Goal: Information Seeking & Learning: Learn about a topic

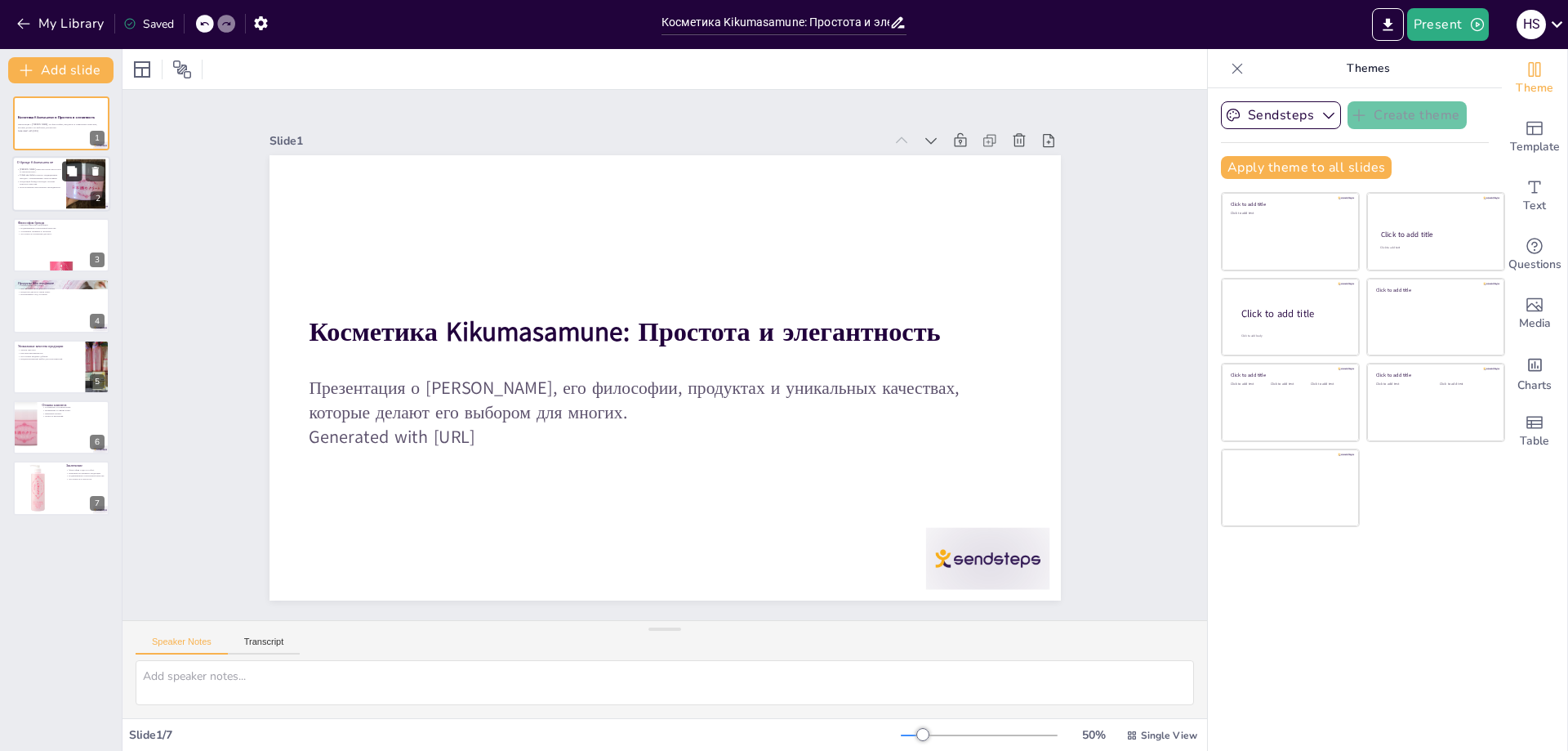
click at [73, 177] on button at bounding box center [72, 171] width 20 height 20
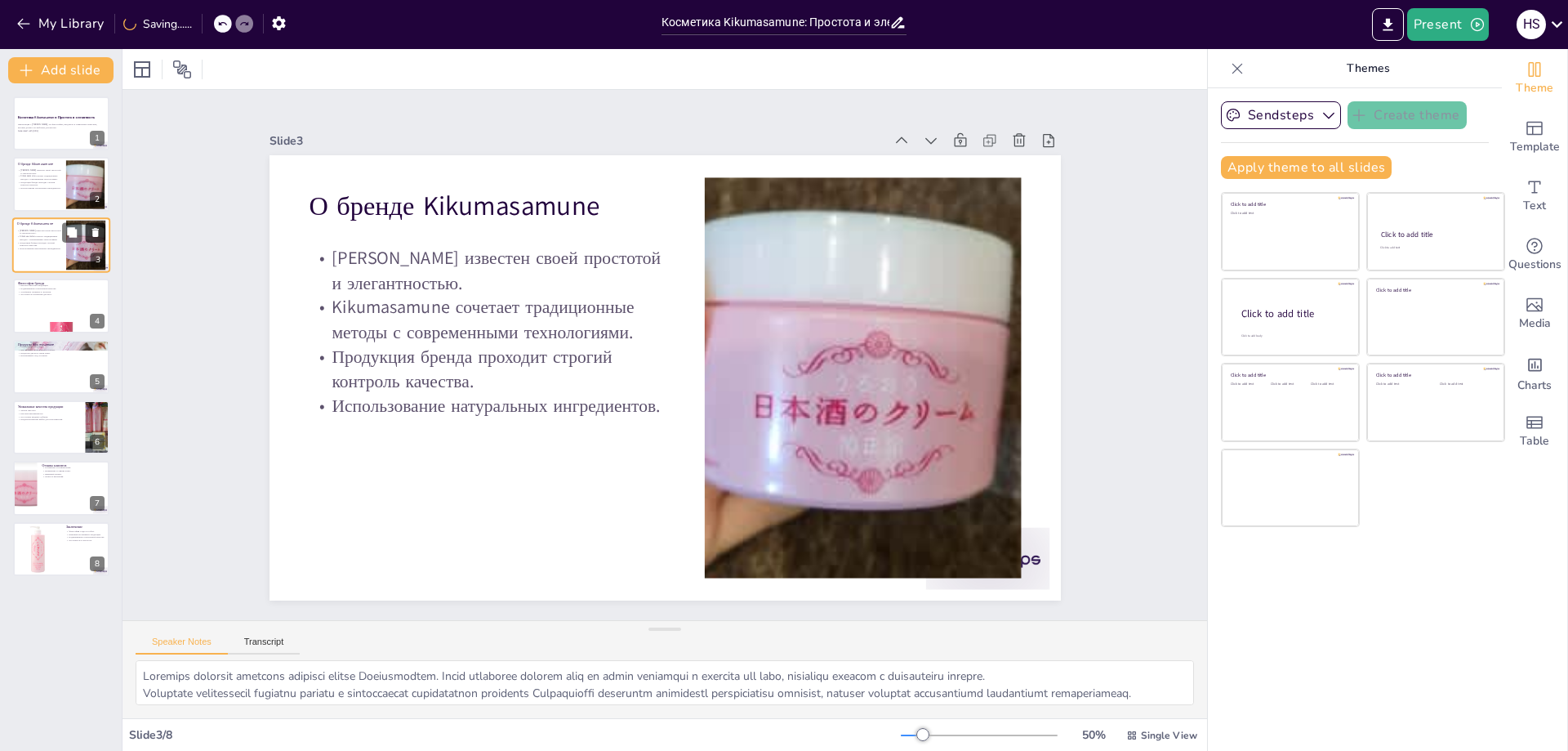
click at [87, 240] on button at bounding box center [96, 232] width 20 height 20
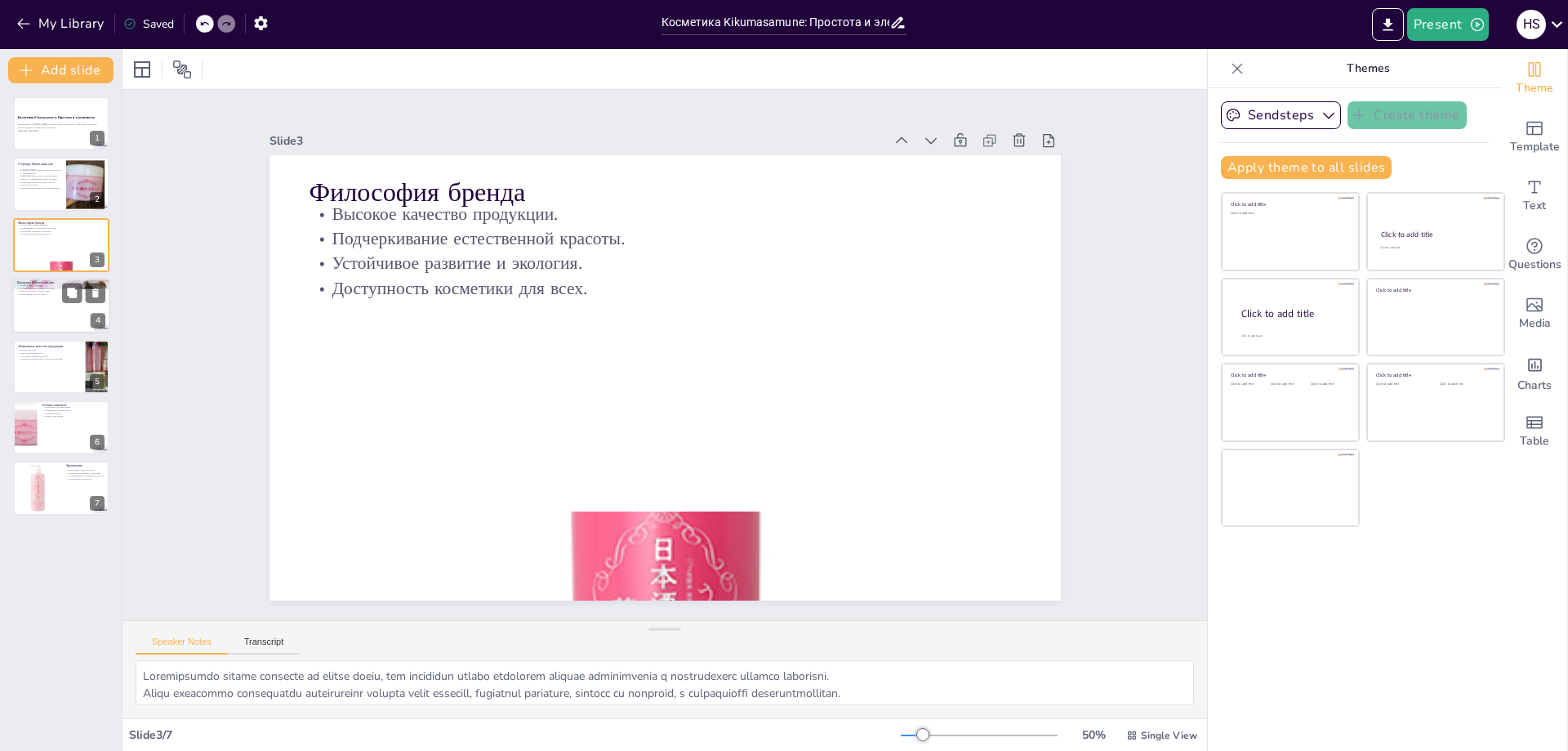
click at [45, 308] on div at bounding box center [61, 305] width 98 height 56
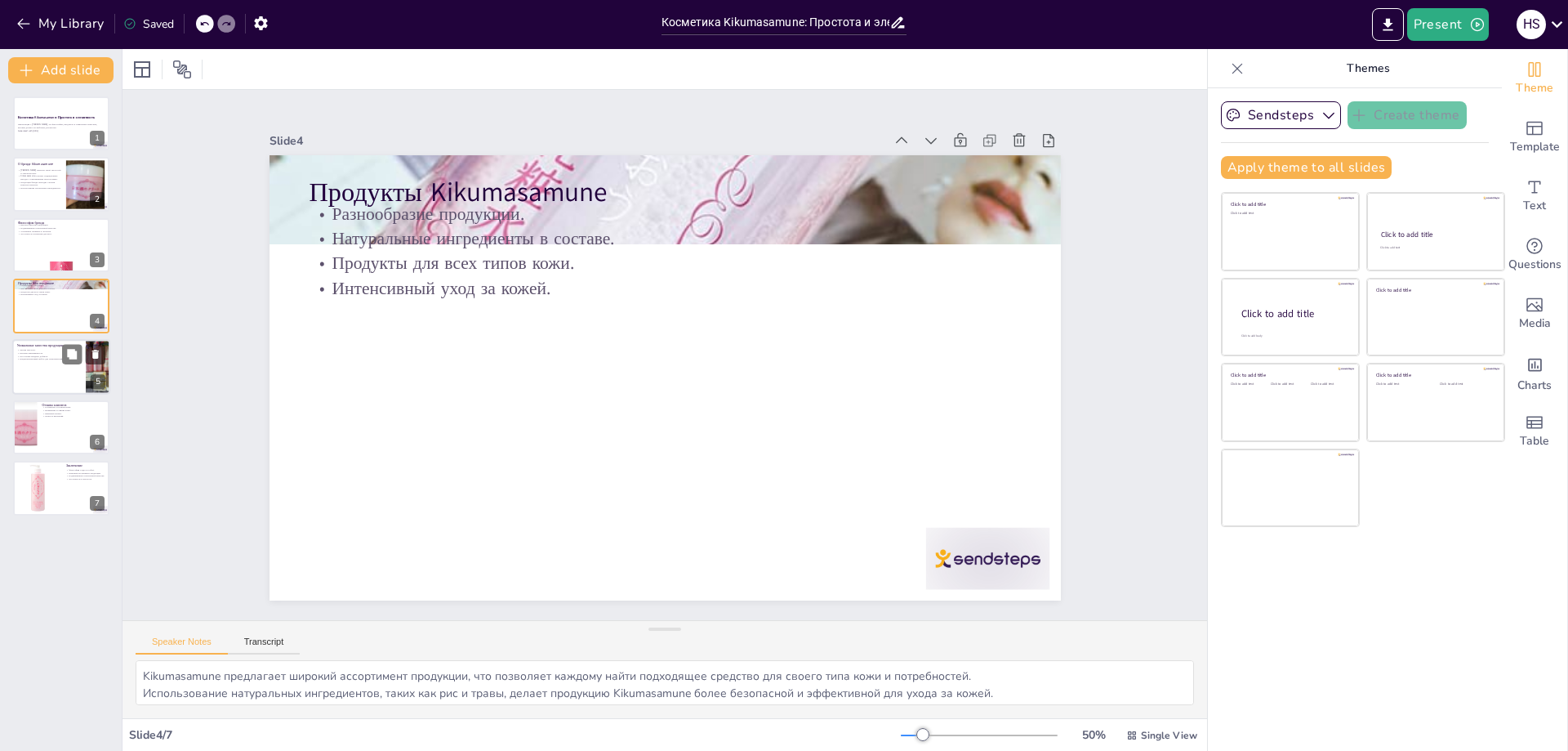
click at [48, 349] on p "Легкая текстура." at bounding box center [49, 350] width 64 height 4
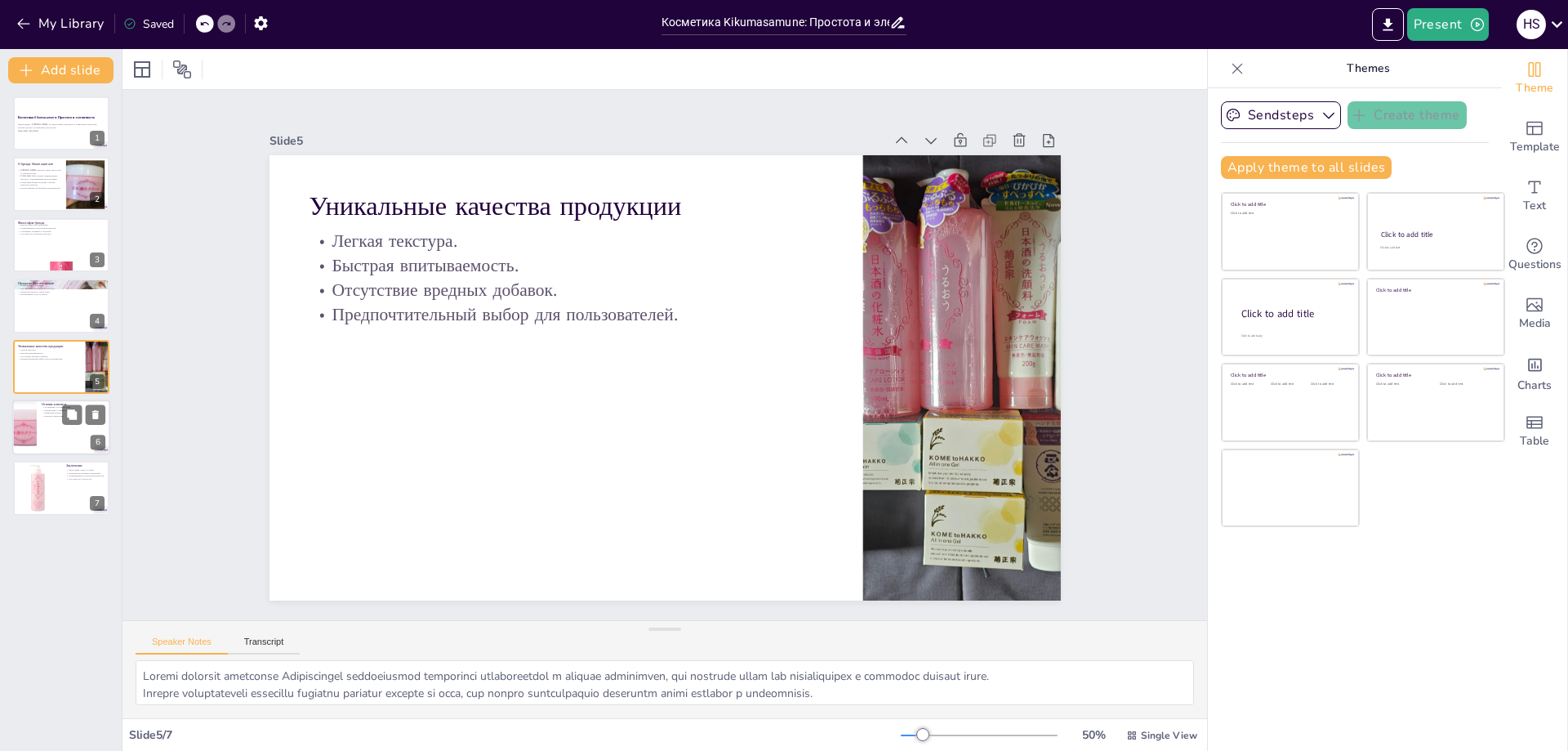
click at [45, 427] on div at bounding box center [61, 427] width 98 height 56
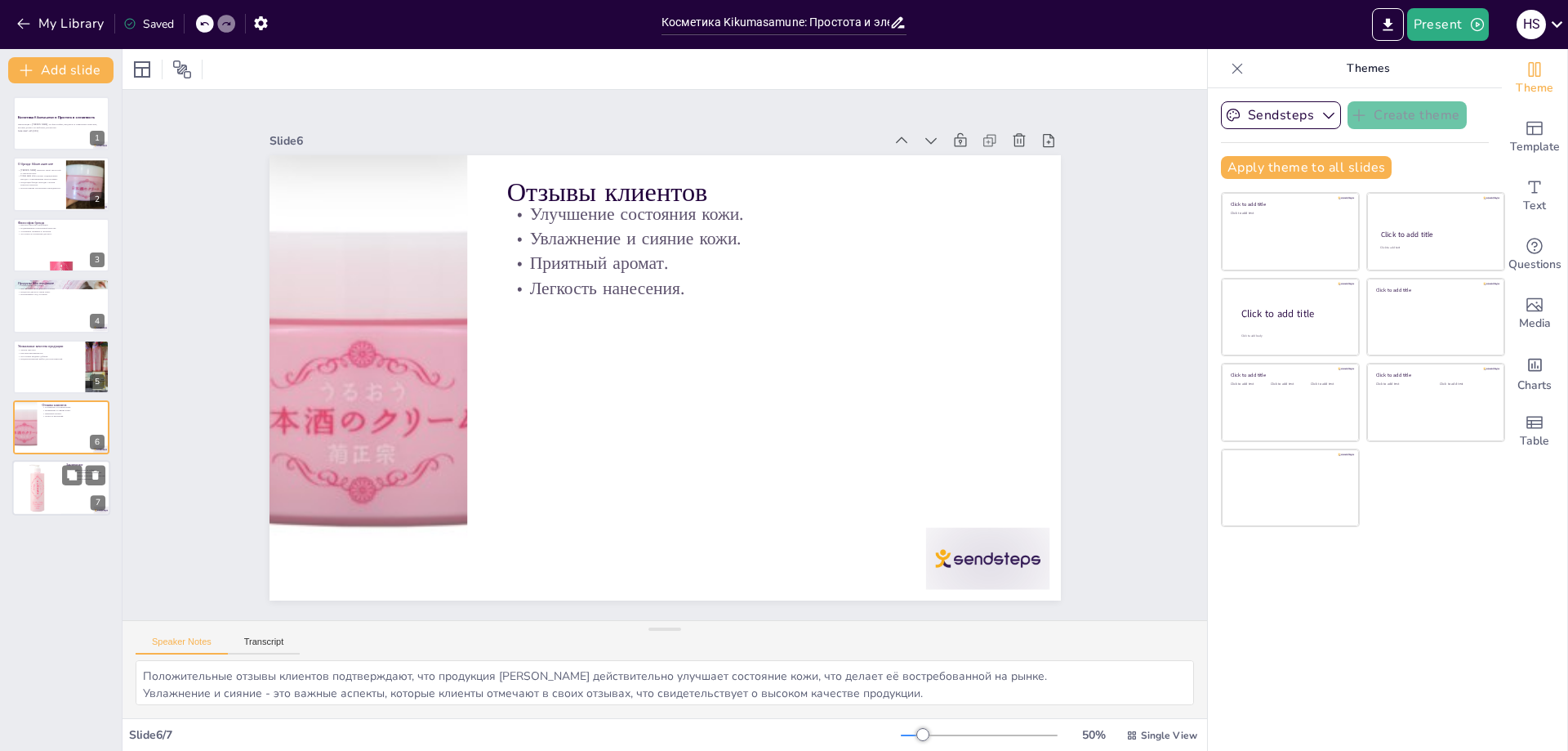
click at [36, 504] on div at bounding box center [36, 488] width 56 height 56
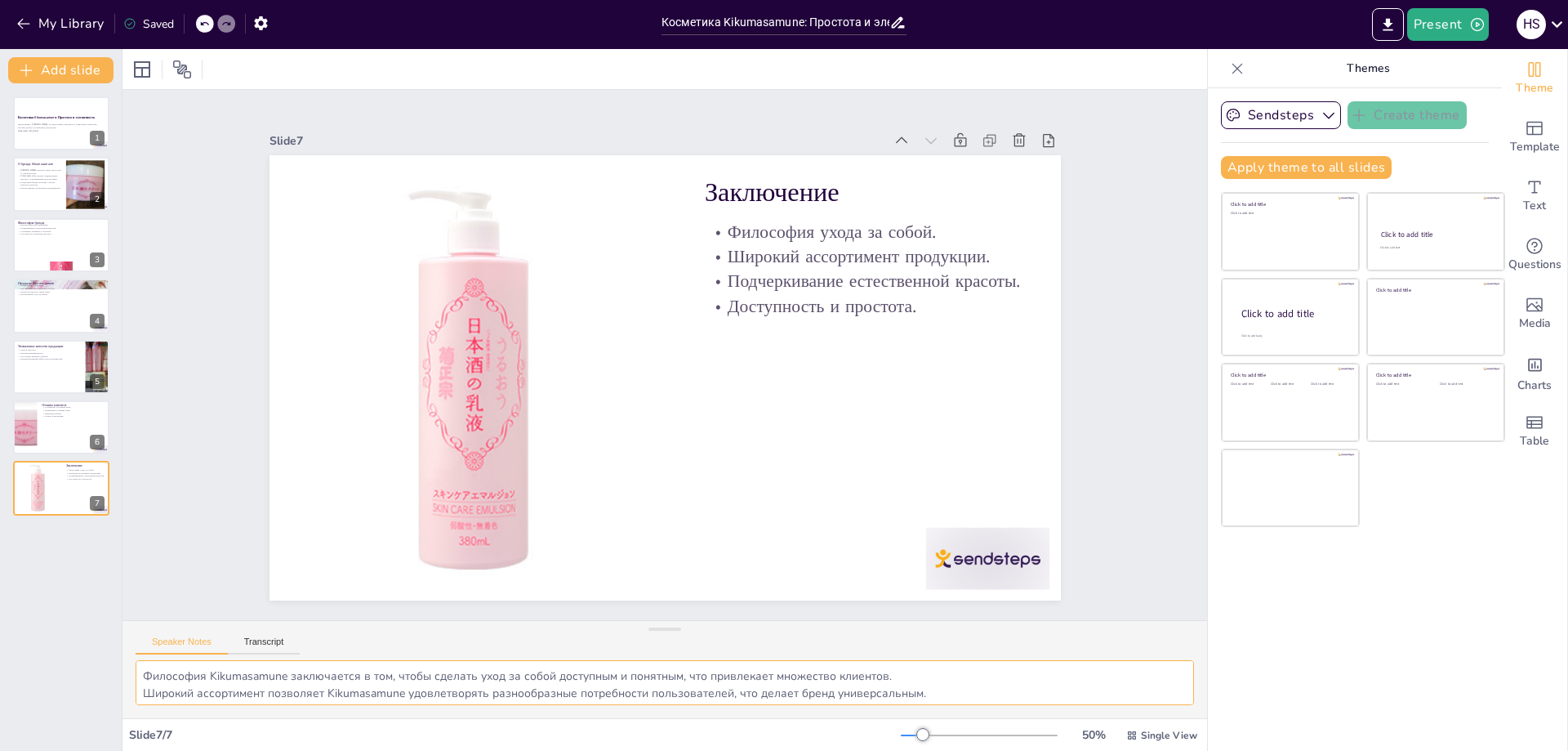
click at [531, 681] on textarea "Философия Kikumasamune заключается в том, чтобы сделать уход за собой доступным…" at bounding box center [665, 682] width 1059 height 45
click at [277, 638] on button "Transcript" at bounding box center [264, 645] width 73 height 18
click at [187, 644] on button "Speaker Notes" at bounding box center [181, 645] width 92 height 18
click at [244, 643] on button "Transcript" at bounding box center [264, 645] width 73 height 18
click at [192, 638] on button "Speaker Notes" at bounding box center [181, 645] width 92 height 18
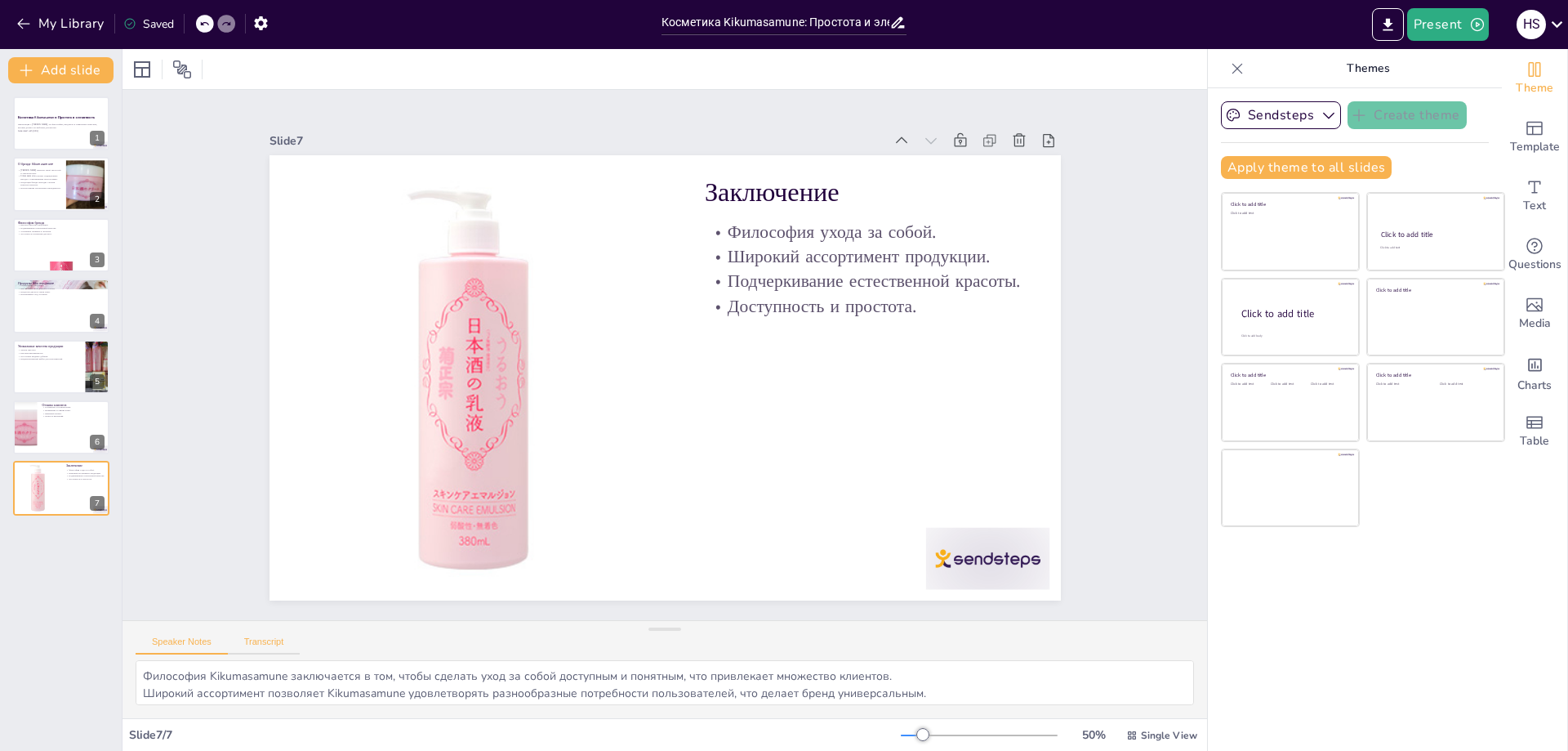
click at [254, 650] on button "Transcript" at bounding box center [264, 645] width 73 height 18
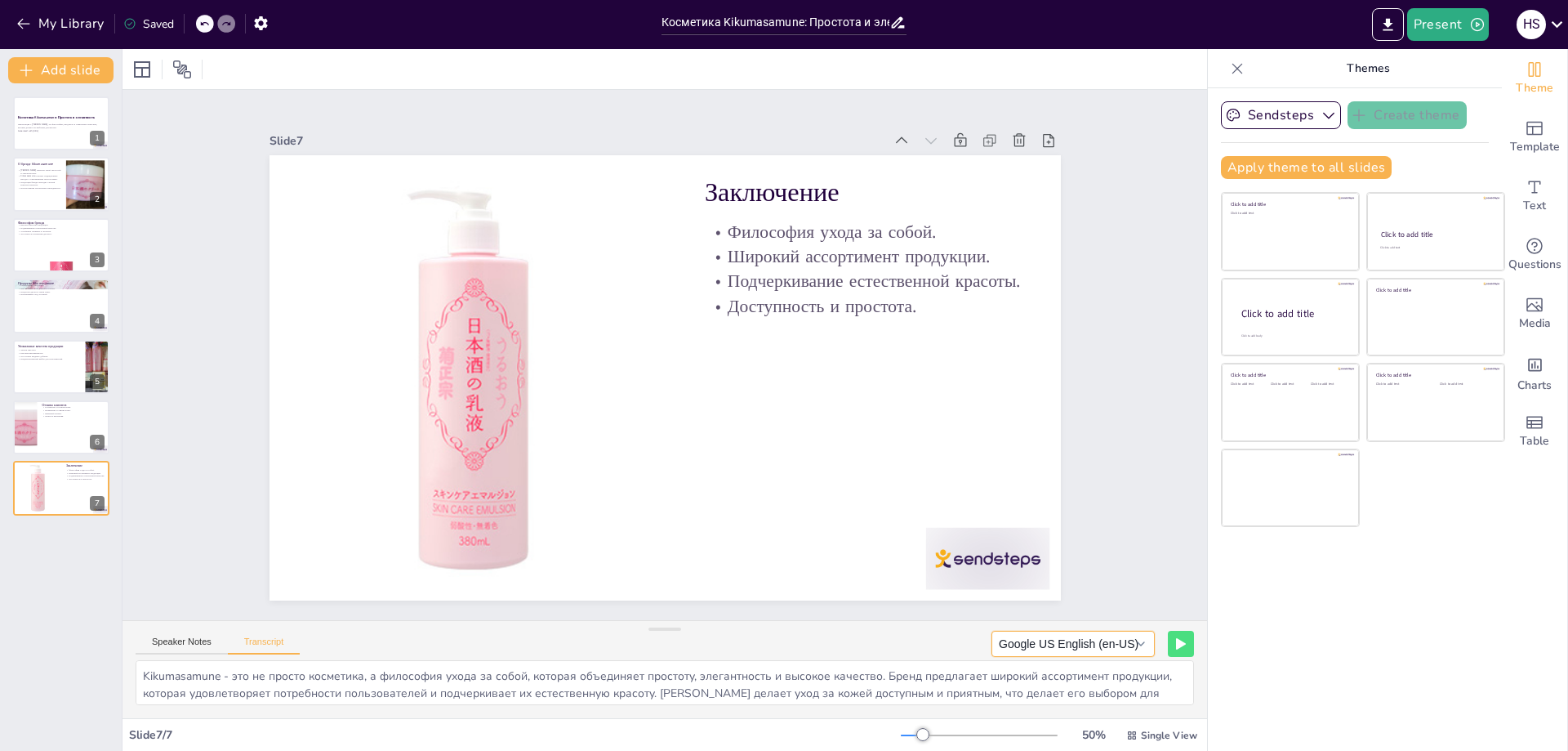
click at [1100, 640] on button "Google US English (en-US)" at bounding box center [1072, 643] width 163 height 26
click at [1098, 650] on button "Google US English (en-US)" at bounding box center [1072, 643] width 163 height 26
click at [162, 650] on button "Speaker Notes" at bounding box center [181, 645] width 92 height 18
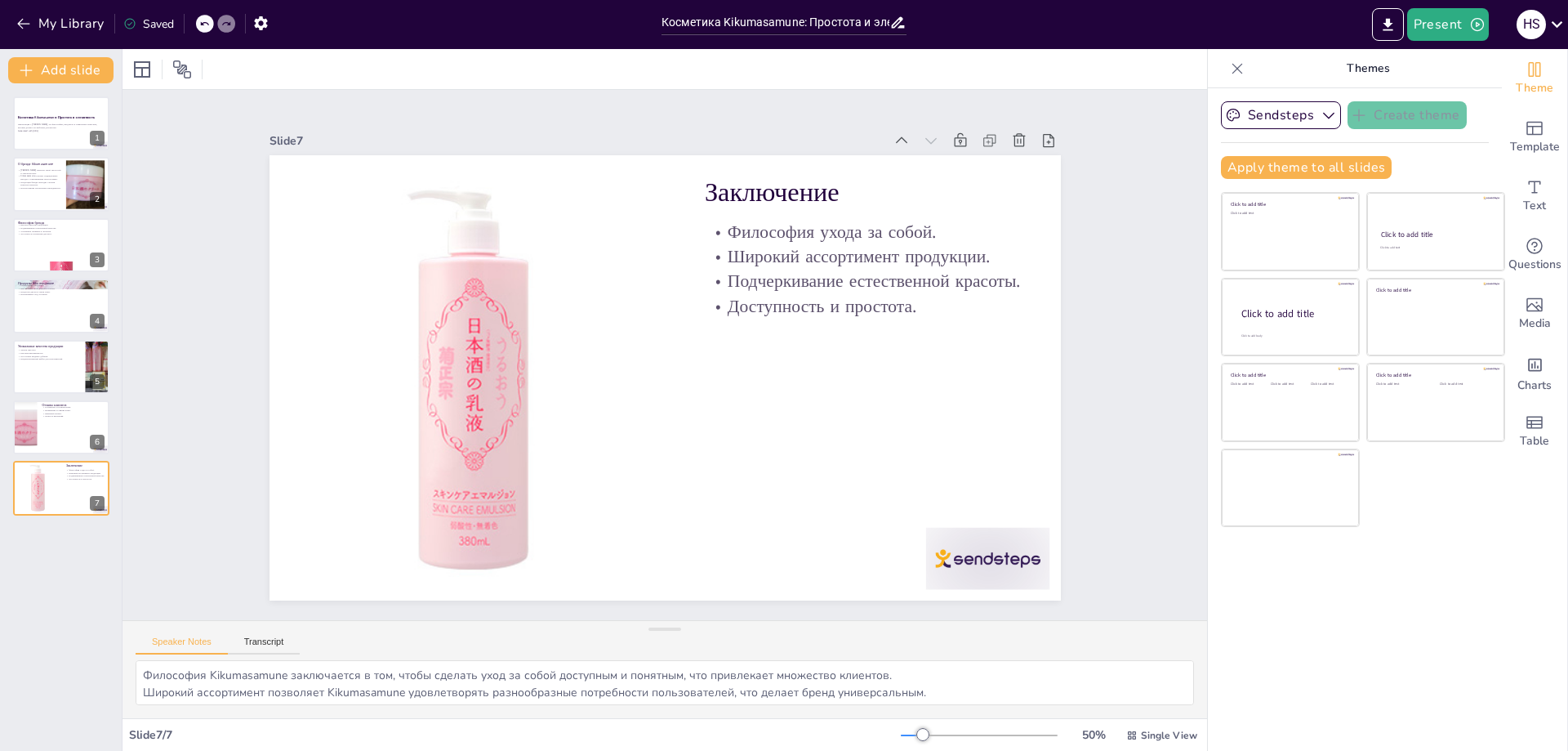
scroll to position [0, 0]
click at [262, 642] on button "Transcript" at bounding box center [264, 645] width 73 height 18
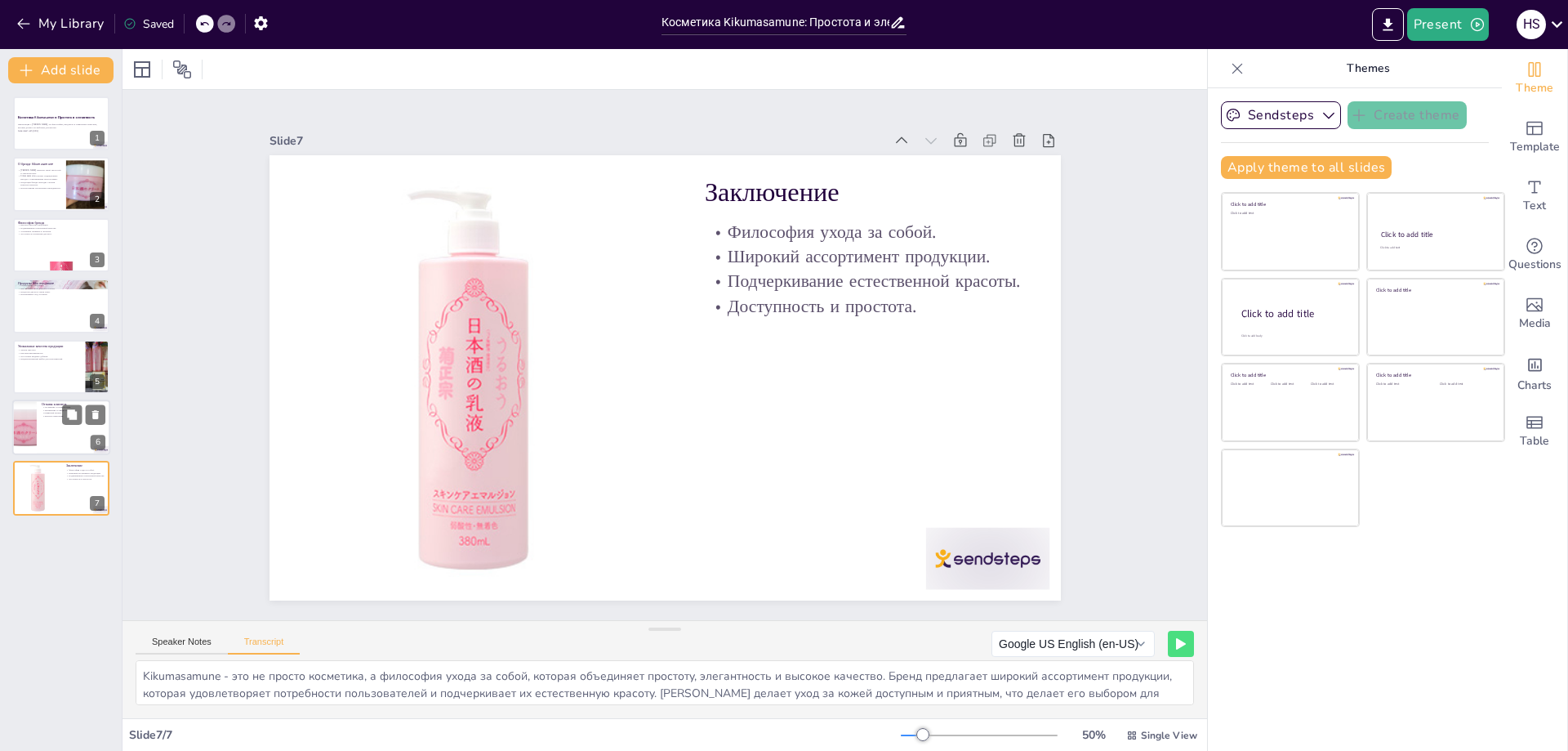
click at [40, 430] on div at bounding box center [61, 427] width 98 height 56
type textarea "Многие пользователи отмечают, что косметика Kikumasamune улучшает состояние кож…"
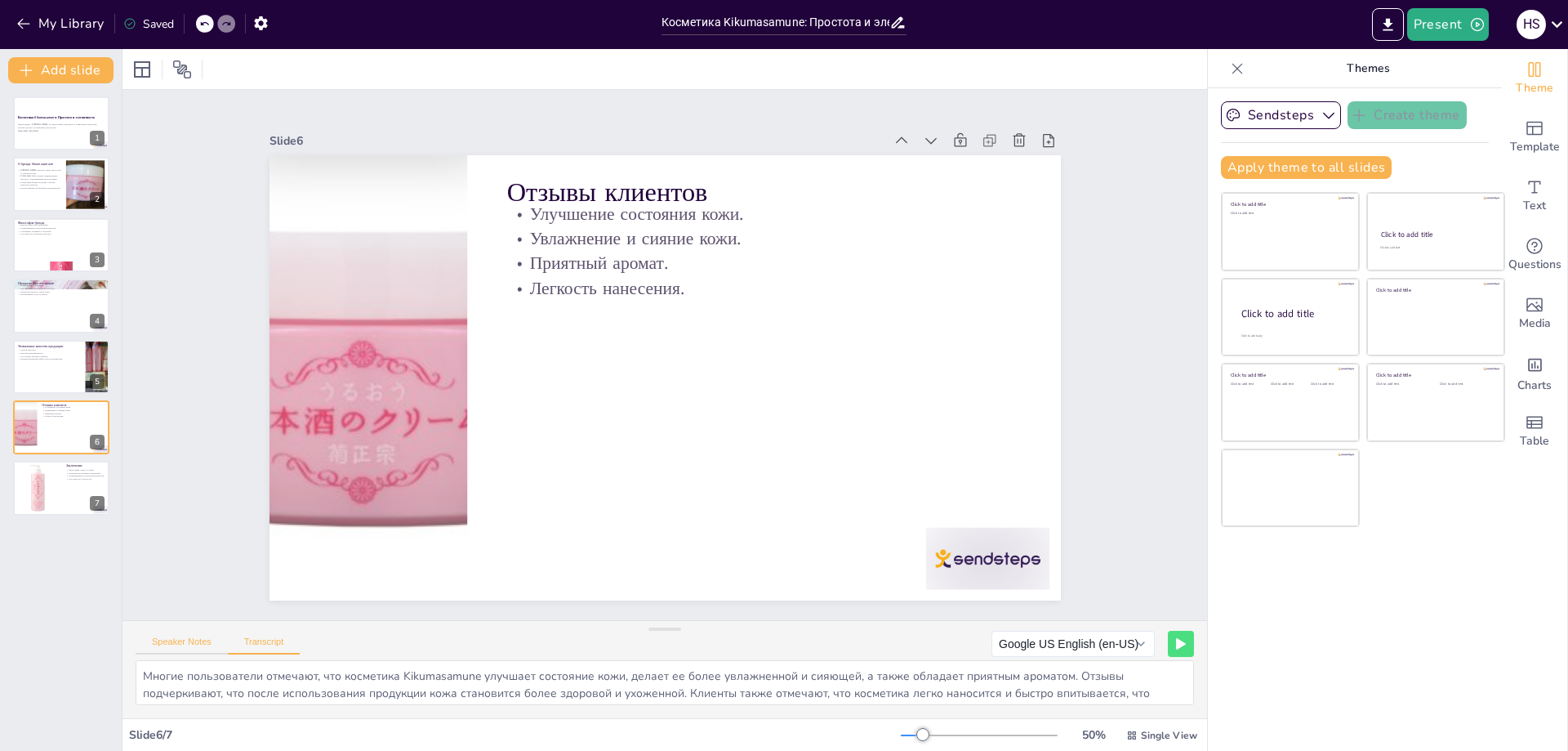
click at [180, 640] on button "Speaker Notes" at bounding box center [181, 645] width 92 height 18
click at [262, 646] on button "Transcript" at bounding box center [264, 645] width 73 height 18
click at [189, 642] on button "Speaker Notes" at bounding box center [181, 645] width 92 height 18
click at [30, 125] on p "Презентация о [PERSON_NAME], его философии, продуктах и уникальных качествах, к…" at bounding box center [61, 126] width 88 height 5
